Goal: Task Accomplishment & Management: Use online tool/utility

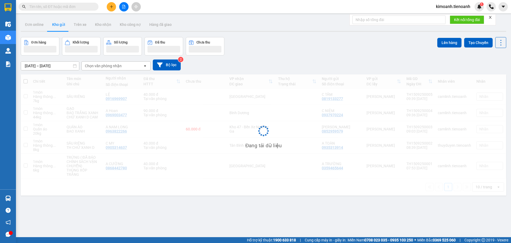
click at [71, 7] on input "text" at bounding box center [60, 7] width 63 height 6
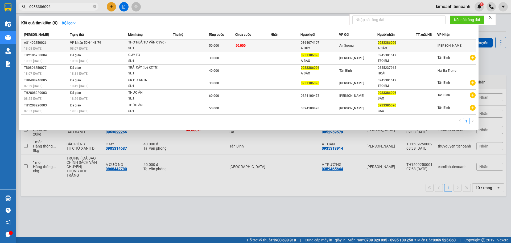
type input "0933386096"
click at [83, 42] on span "VP Nhận 50H-148.79" at bounding box center [85, 43] width 31 height 4
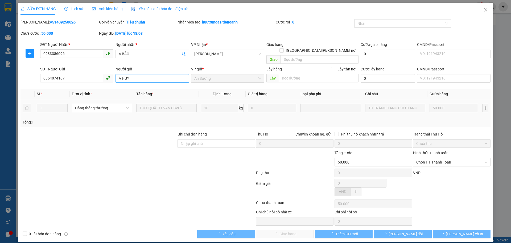
type input "0933386096"
type input "A BẢO"
type input "0364074107"
type input "A HUY"
type input "50.000"
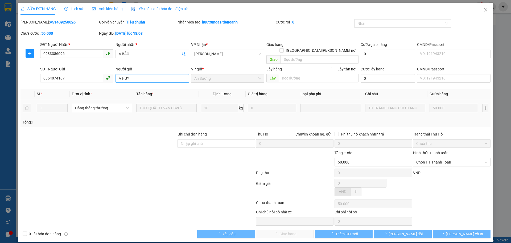
type input "50.000"
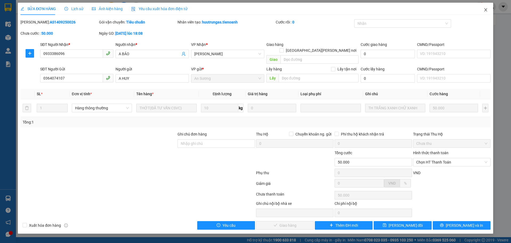
click at [483, 11] on span "Close" at bounding box center [486, 10] width 15 height 15
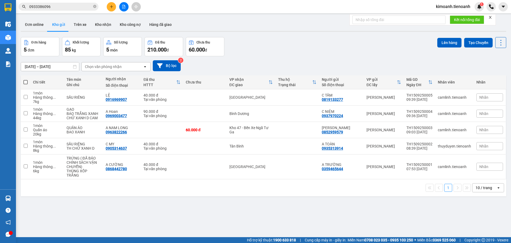
click at [73, 6] on input "0933386096" at bounding box center [60, 7] width 63 height 6
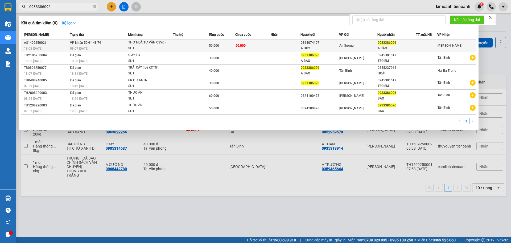
click at [96, 45] on td "[PERSON_NAME] 50H-148.79 08:07 [DATE]" at bounding box center [98, 45] width 59 height 13
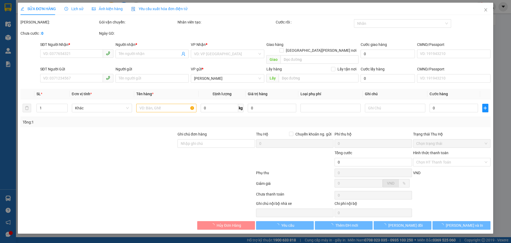
type input "0933386096"
type input "A BẢO"
type input "0364074107"
type input "A HUY"
type input "50.000"
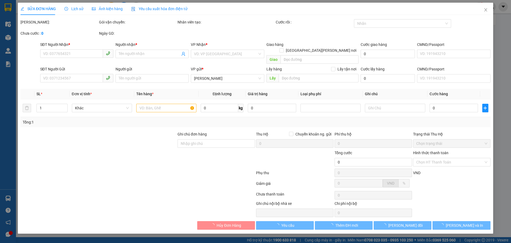
type input "50.000"
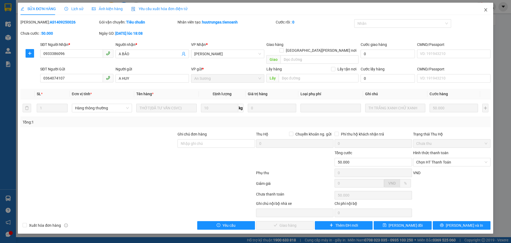
click at [487, 6] on span "Close" at bounding box center [486, 10] width 15 height 15
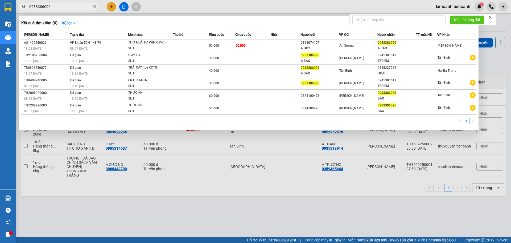
drag, startPoint x: 64, startPoint y: 7, endPoint x: 29, endPoint y: 4, distance: 34.7
click at [29, 4] on input "0933386096" at bounding box center [60, 7] width 63 height 6
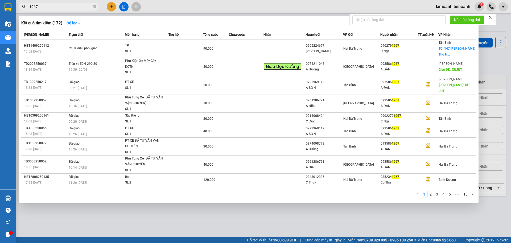
type input "1967"
